Goal: Task Accomplishment & Management: Manage account settings

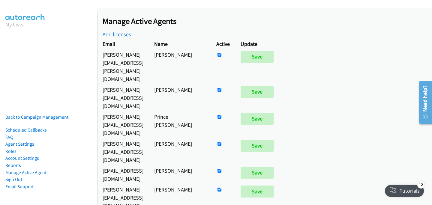
scroll to position [347, 0]
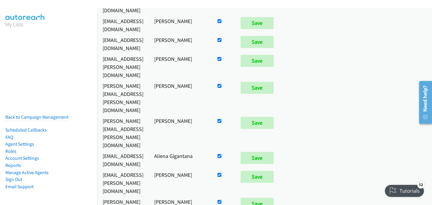
checkbox input "false"
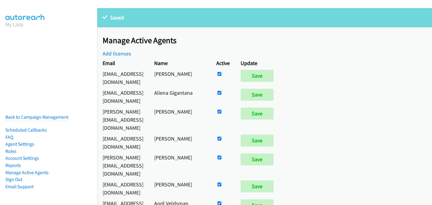
scroll to position [3744, 0]
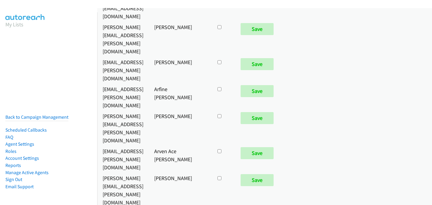
checkbox input "true"
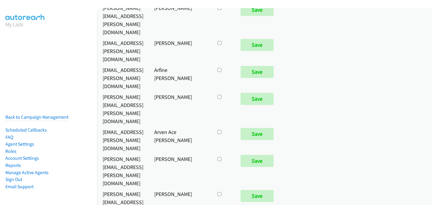
scroll to position [3724, 0]
